Goal: Task Accomplishment & Management: Manage account settings

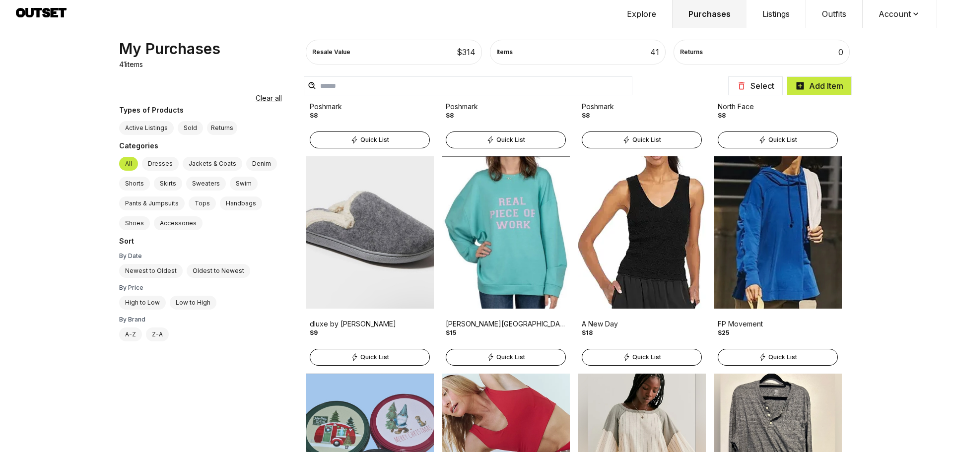
scroll to position [390, 0]
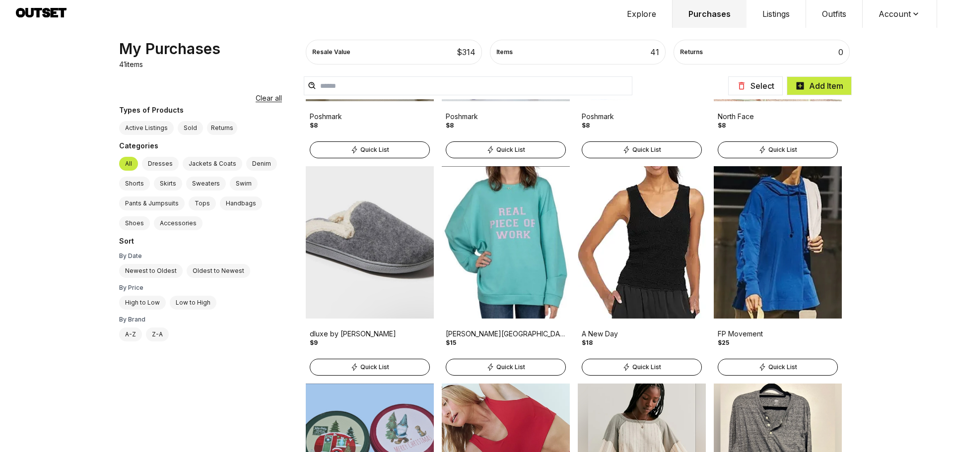
click at [657, 248] on img at bounding box center [642, 242] width 128 height 152
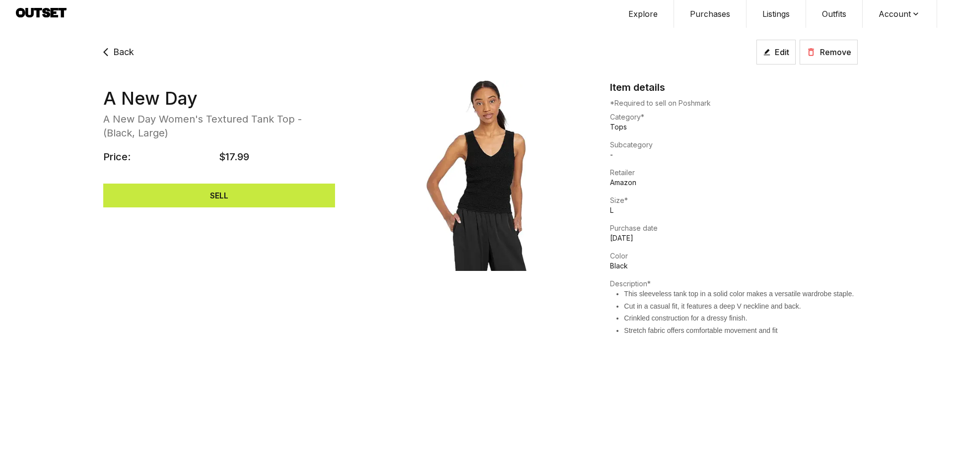
click at [118, 51] on span "Back" at bounding box center [123, 52] width 21 height 14
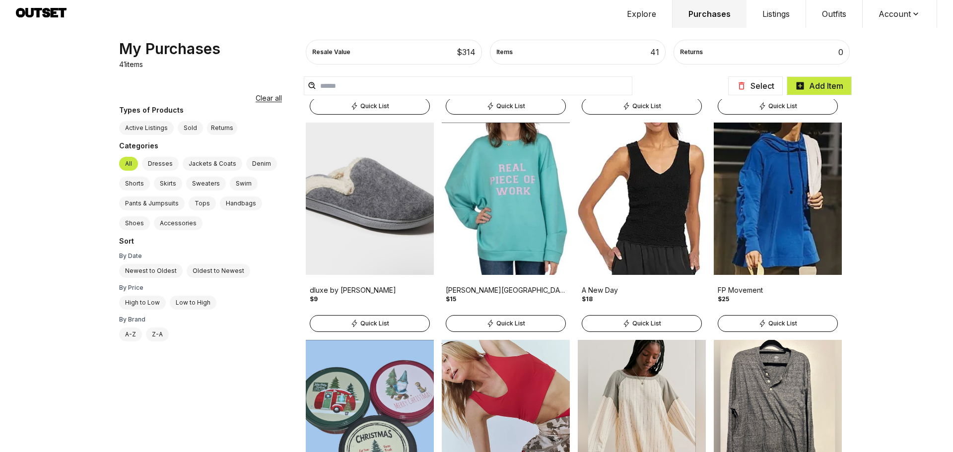
scroll to position [397, 0]
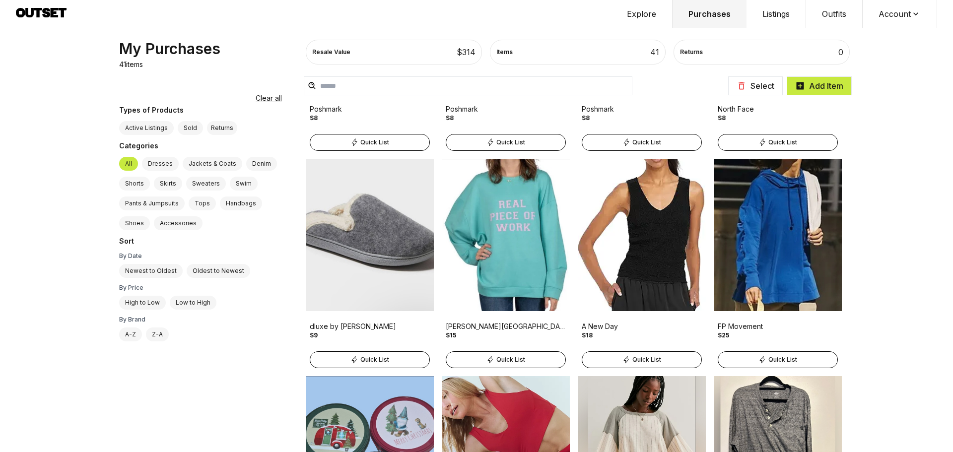
click at [752, 83] on button "Select" at bounding box center [756, 85] width 55 height 19
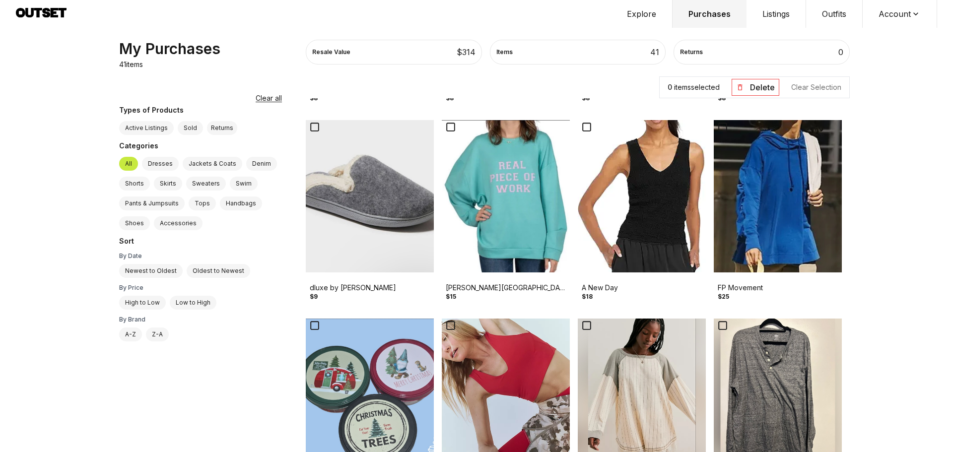
click at [628, 167] on img at bounding box center [642, 196] width 128 height 152
click at [755, 83] on button "Delete" at bounding box center [756, 87] width 48 height 17
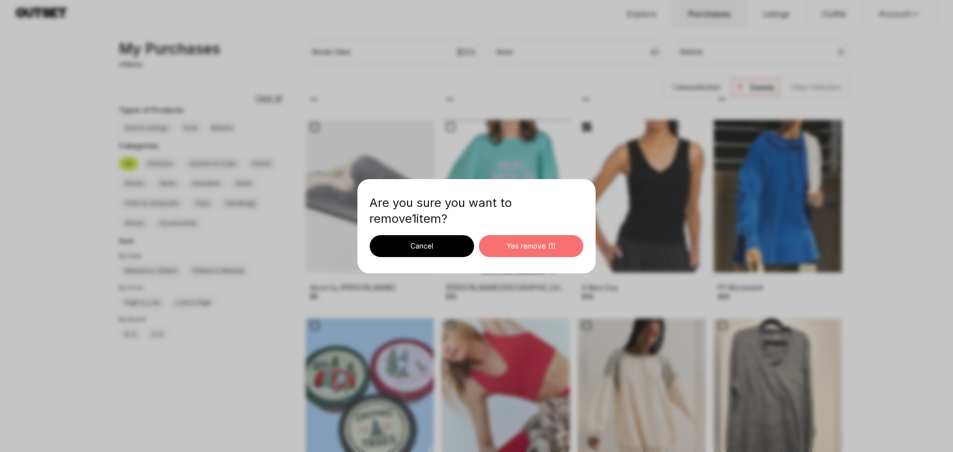
click at [530, 246] on div "Yes remove ( 1 )" at bounding box center [531, 246] width 88 height 10
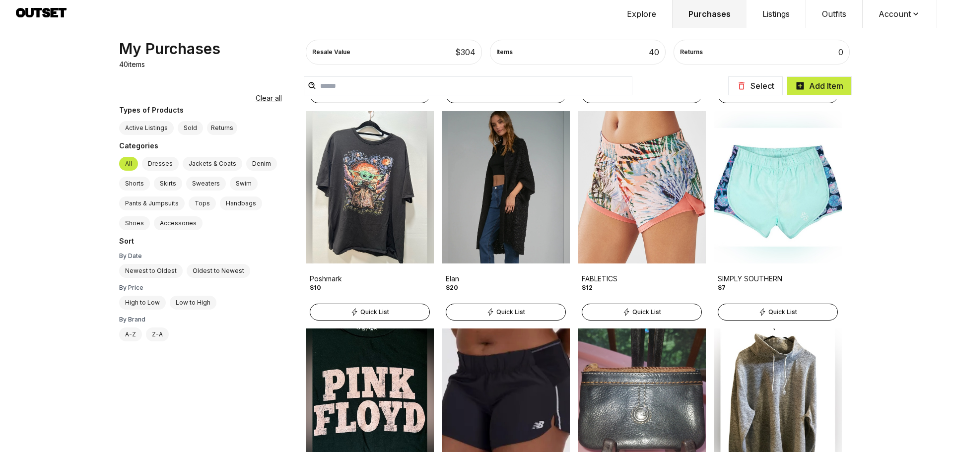
scroll to position [894, 0]
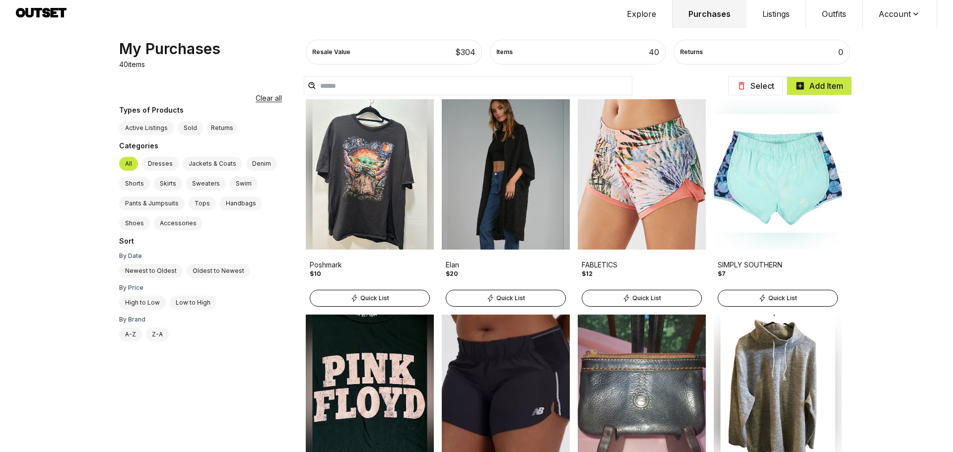
click at [532, 188] on img at bounding box center [506, 173] width 128 height 152
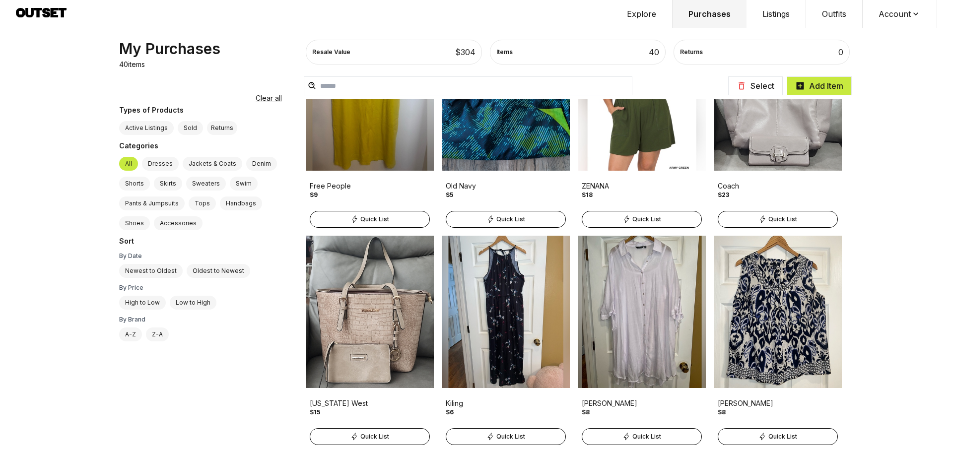
scroll to position [1861, 0]
